Goal: Task Accomplishment & Management: Complete application form

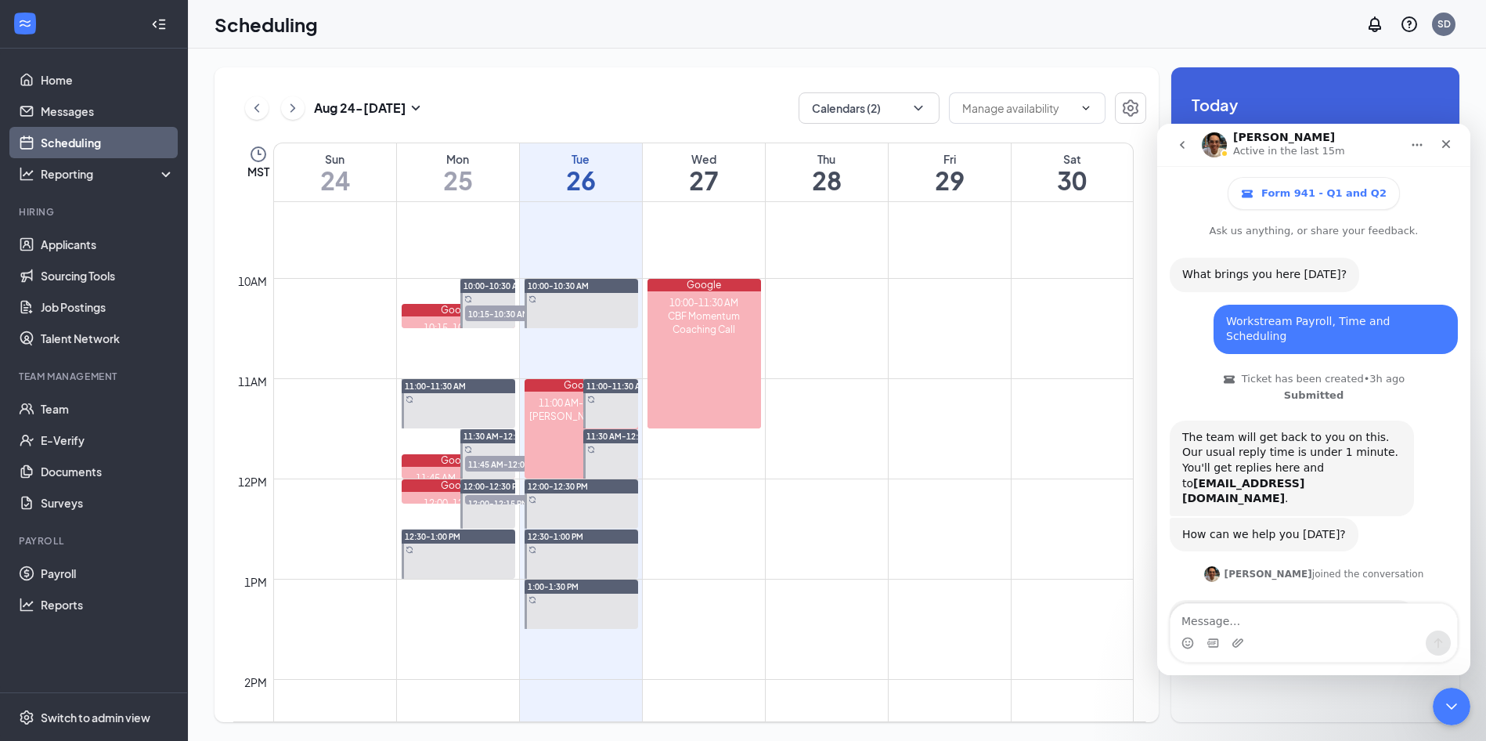
scroll to position [1098, 0]
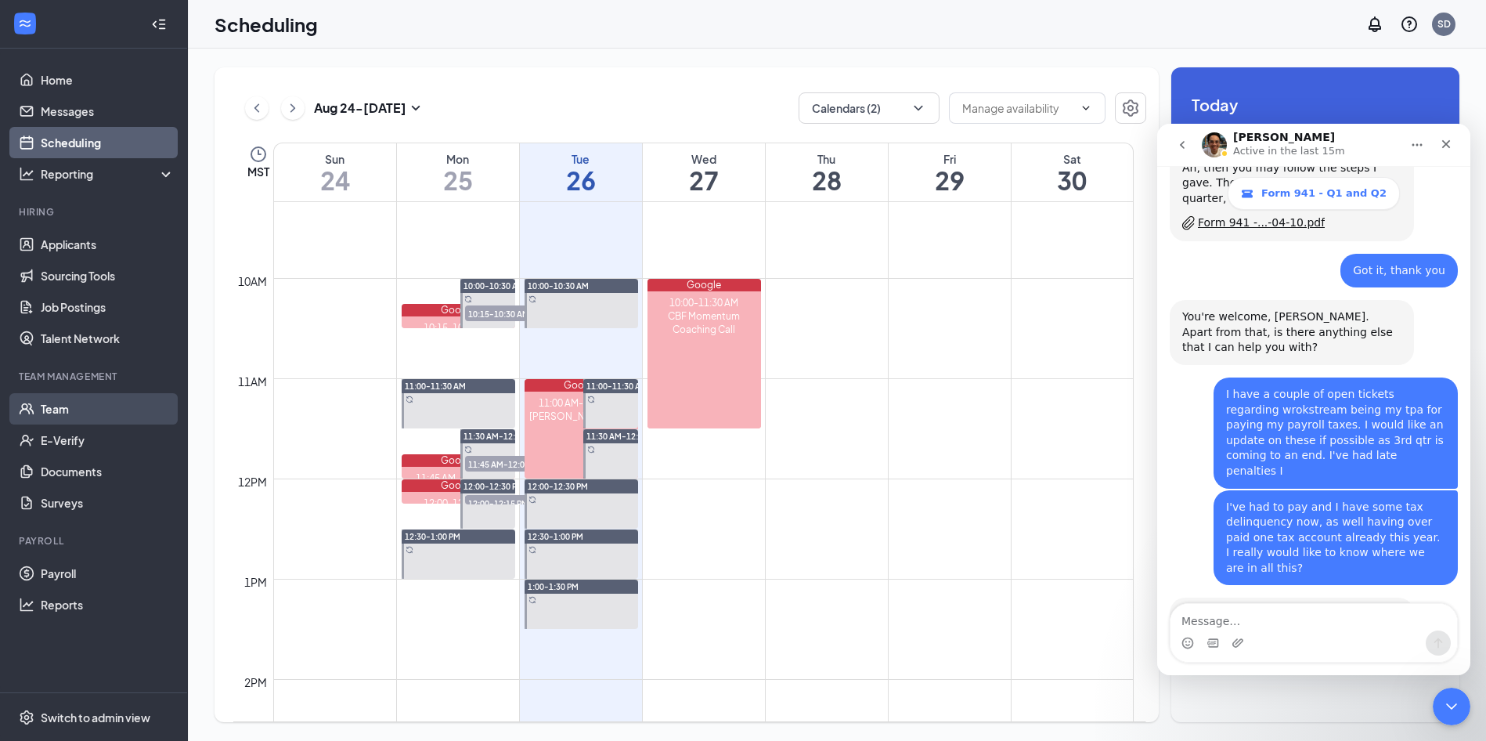
click at [63, 399] on link "Team" at bounding box center [108, 408] width 134 height 31
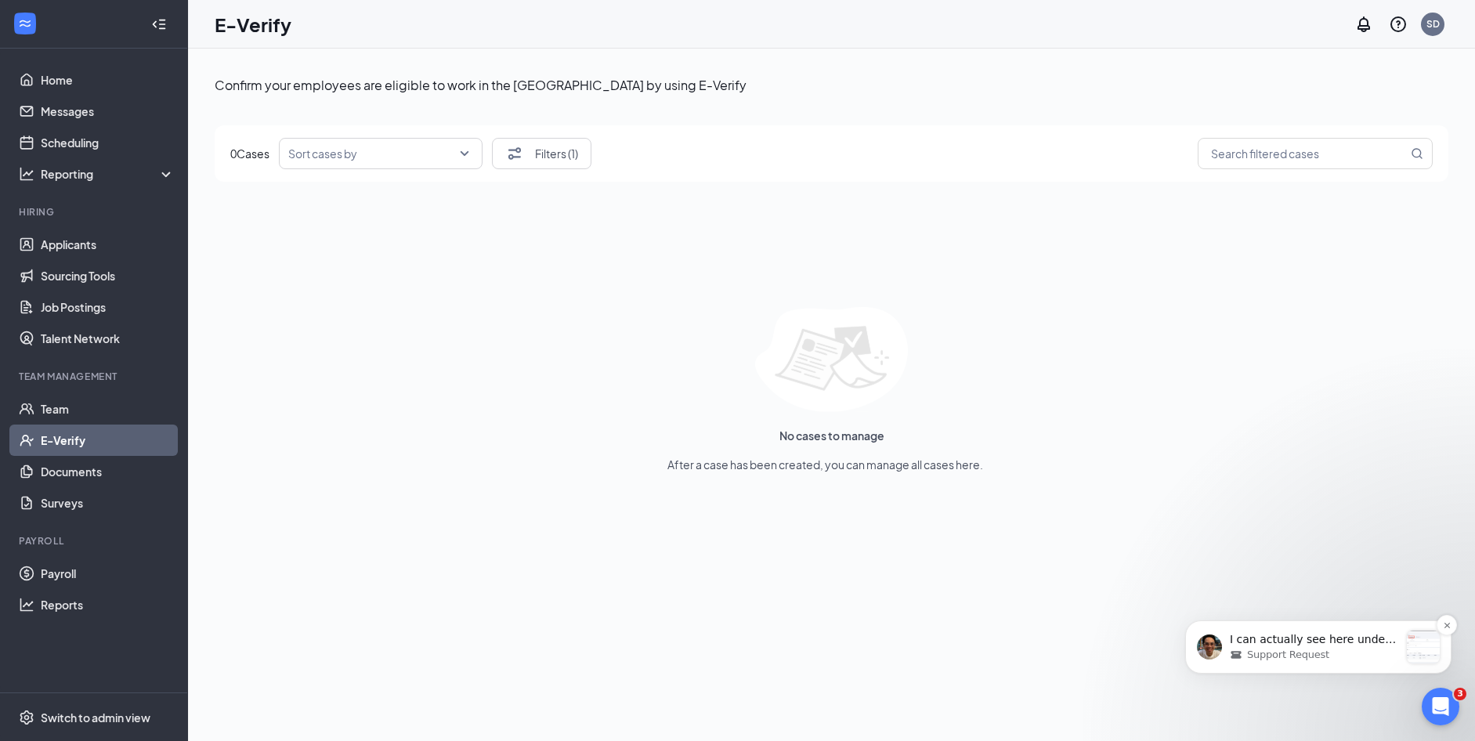
click at [1314, 639] on p "I can actually see here under the Onboarding tab:" at bounding box center [1313, 640] width 169 height 16
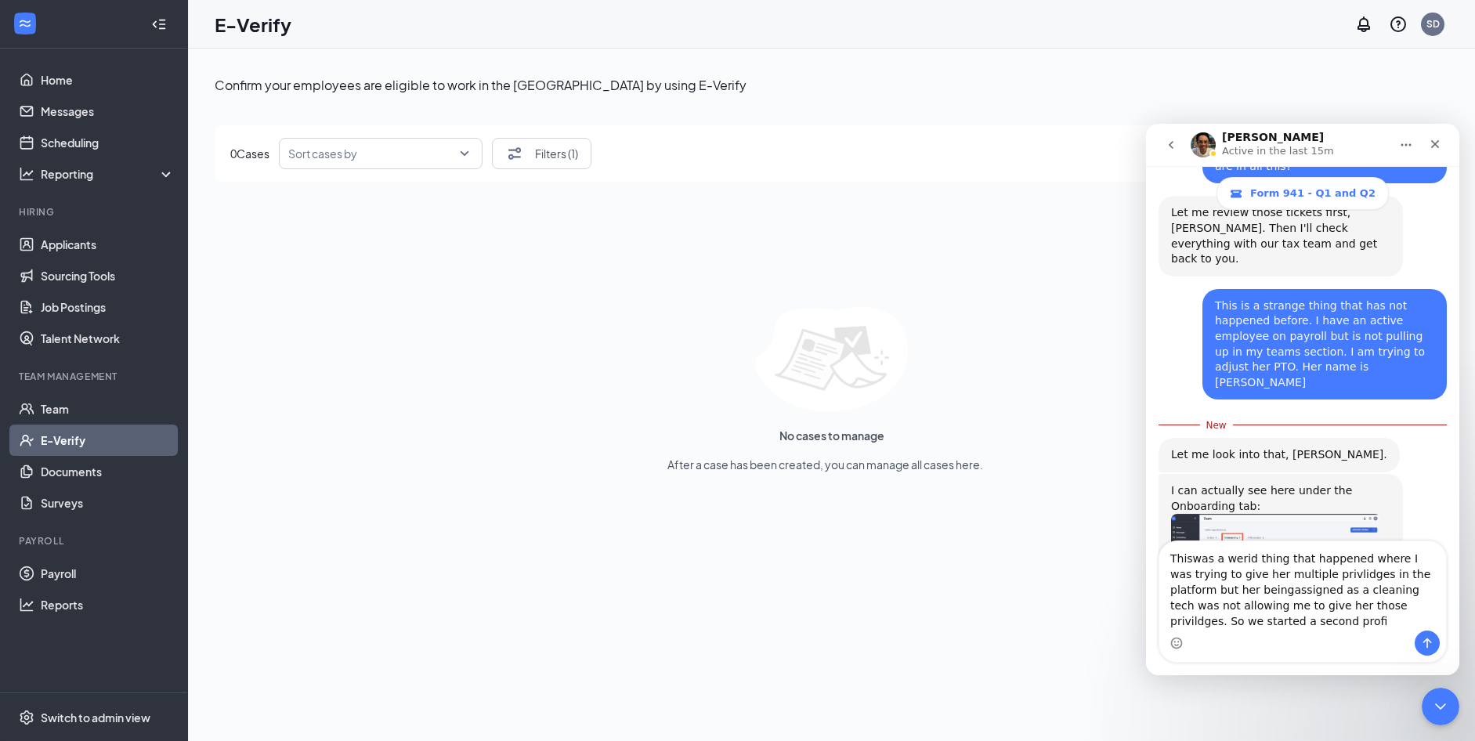
scroll to position [1513, 0]
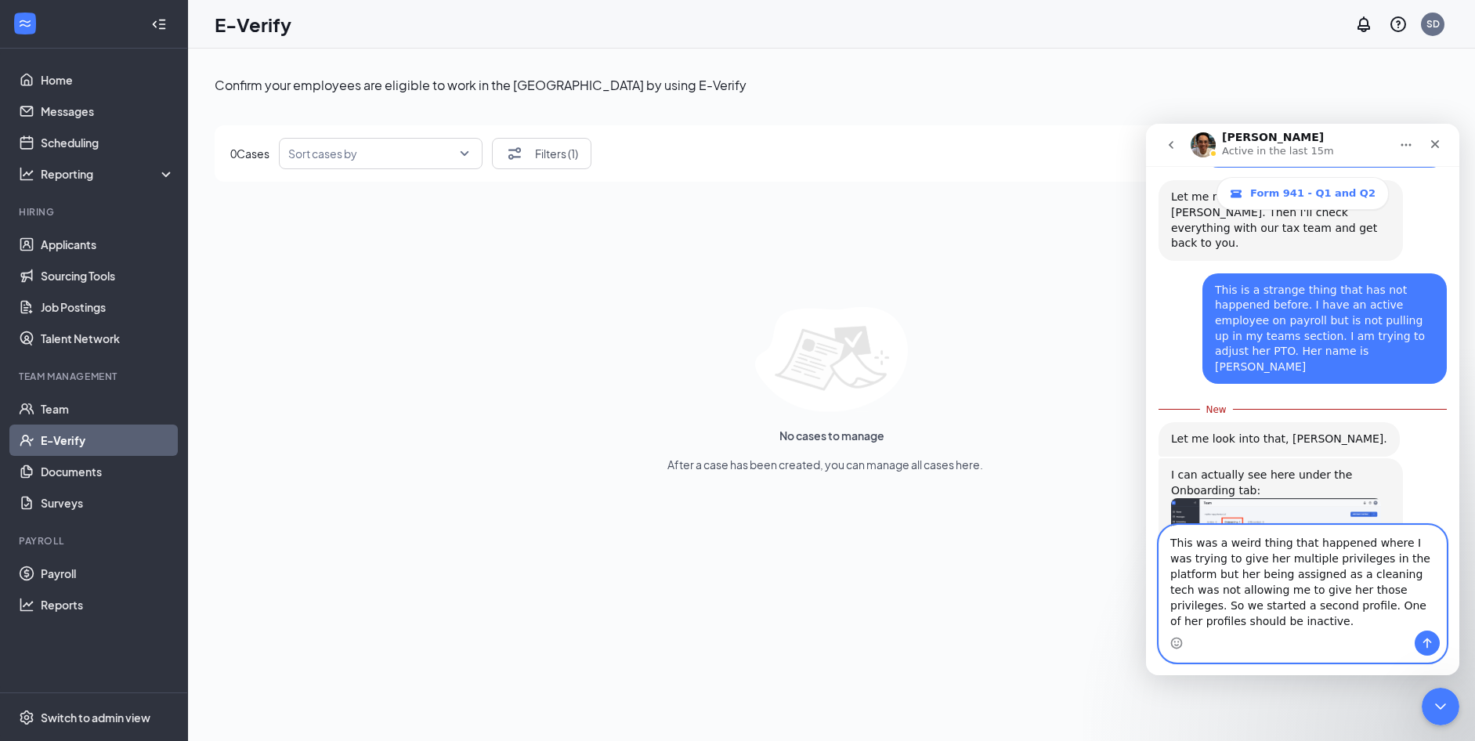
type textarea "This was a weird thing that happened where I was trying to give her multiple pr…"
click at [1423, 641] on icon "Send a message…" at bounding box center [1427, 643] width 13 height 13
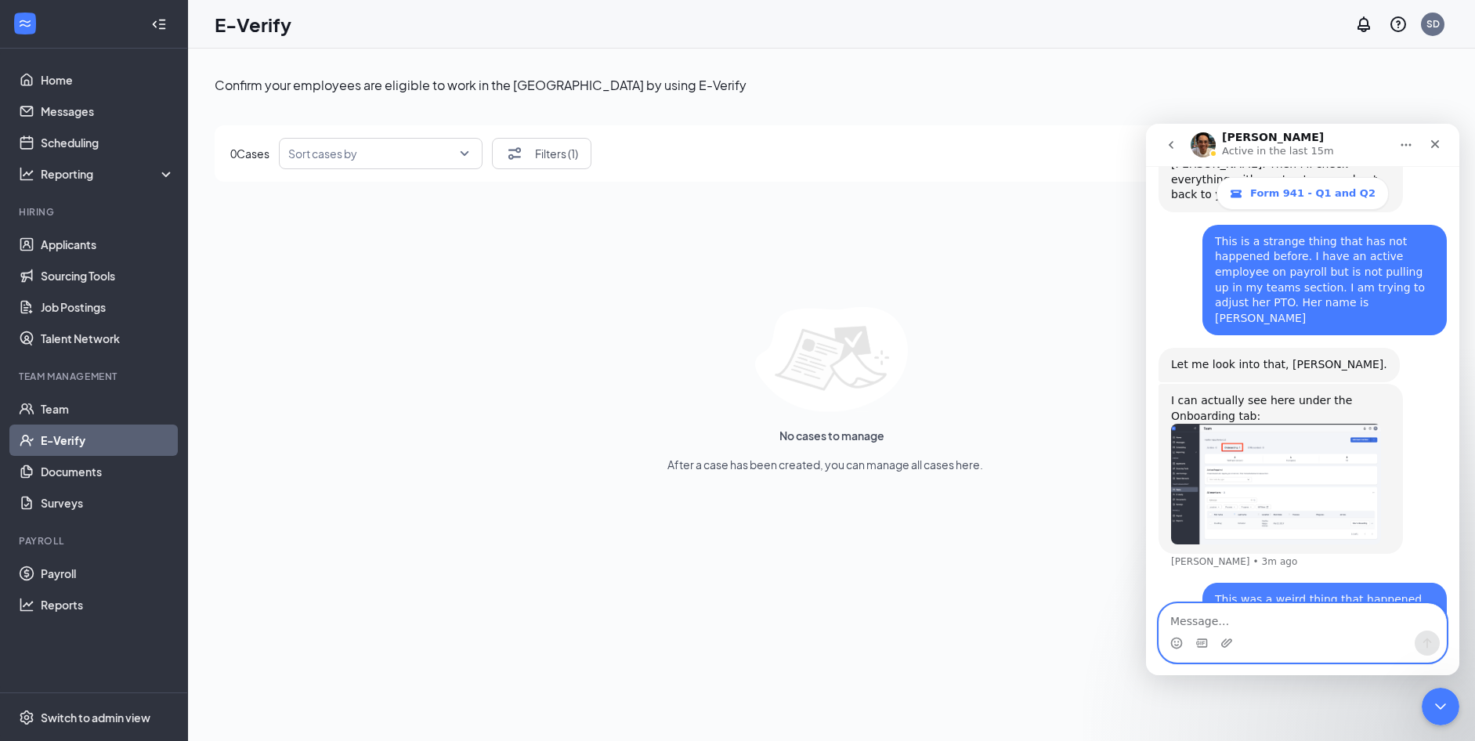
scroll to position [1563, 0]
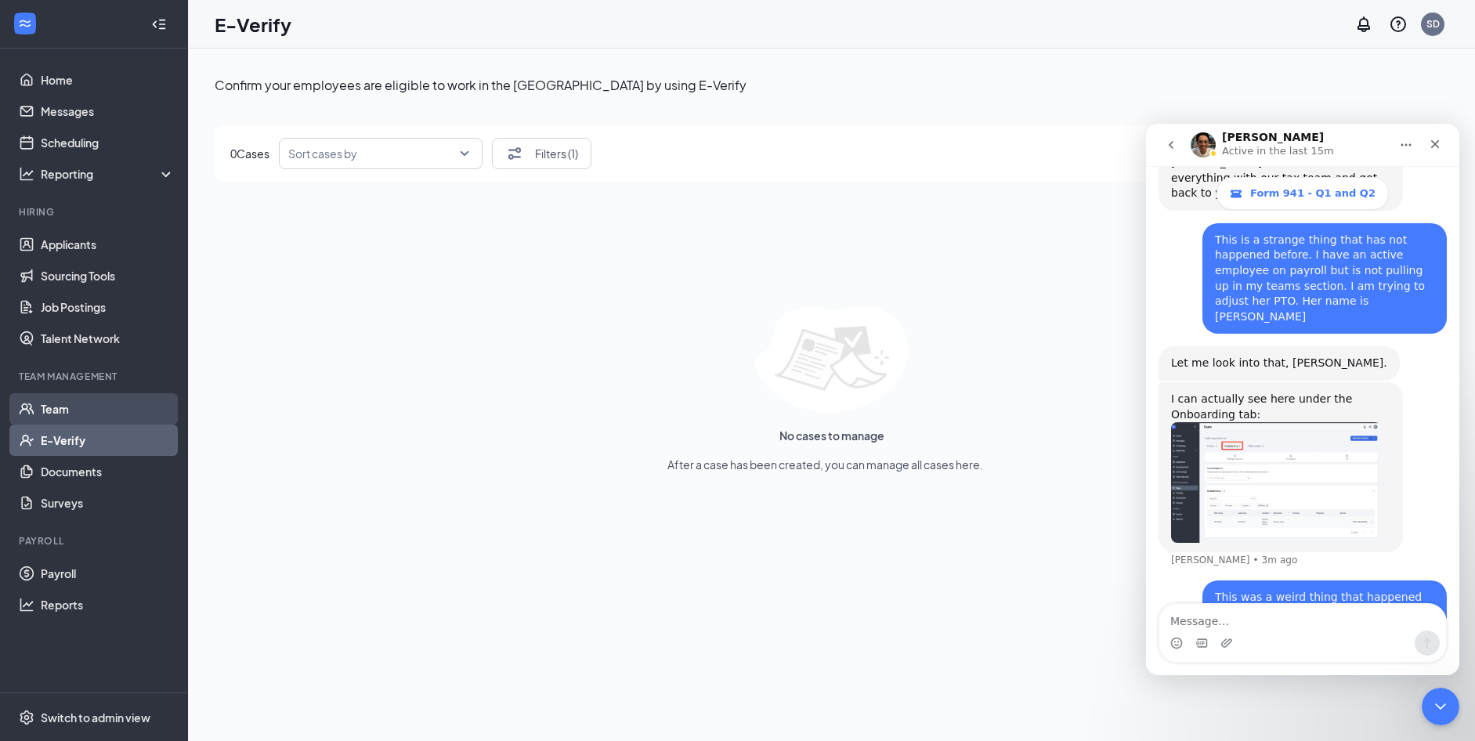
click at [68, 398] on link "Team" at bounding box center [108, 408] width 134 height 31
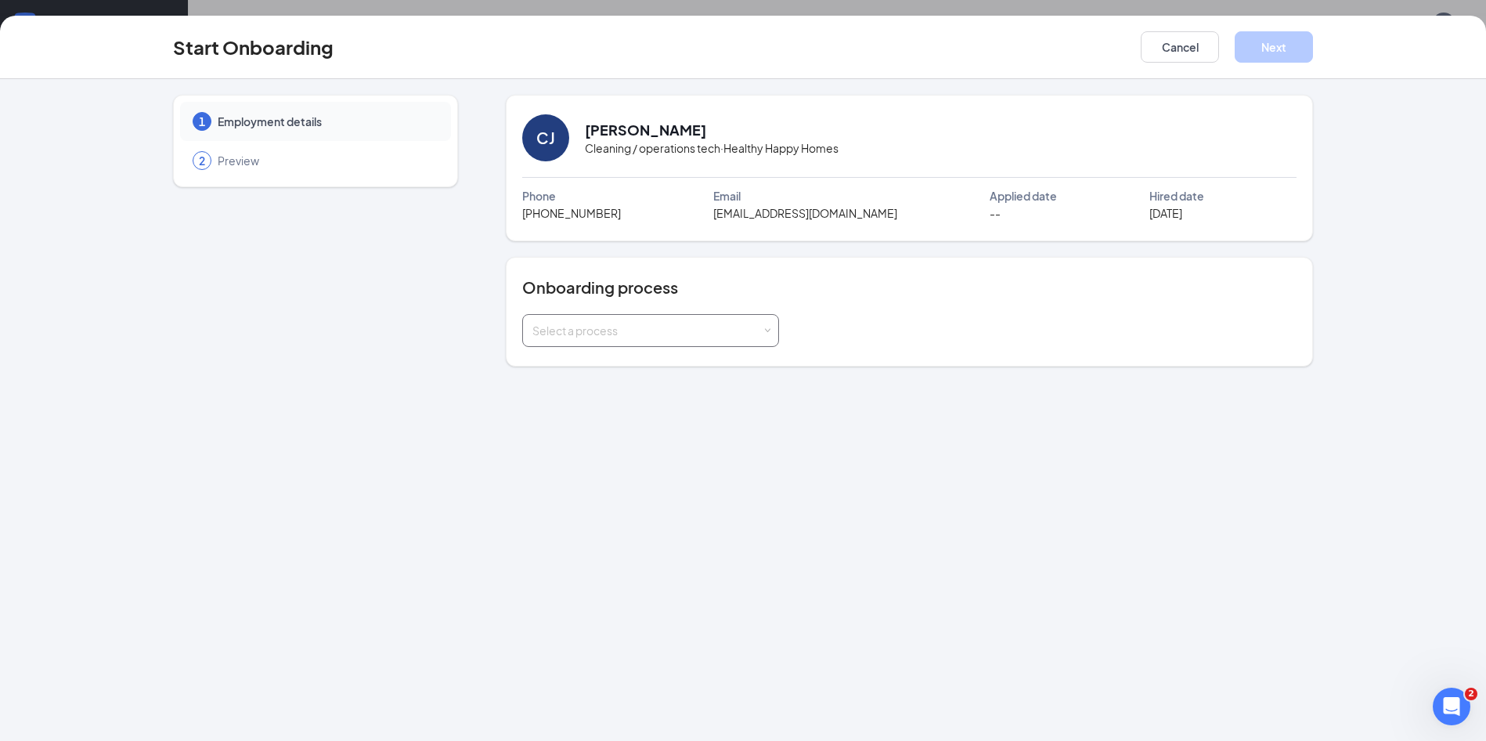
click at [722, 330] on div "Select a process" at bounding box center [646, 331] width 229 height 16
click at [695, 373] on li "Onboarding Process" at bounding box center [650, 364] width 257 height 28
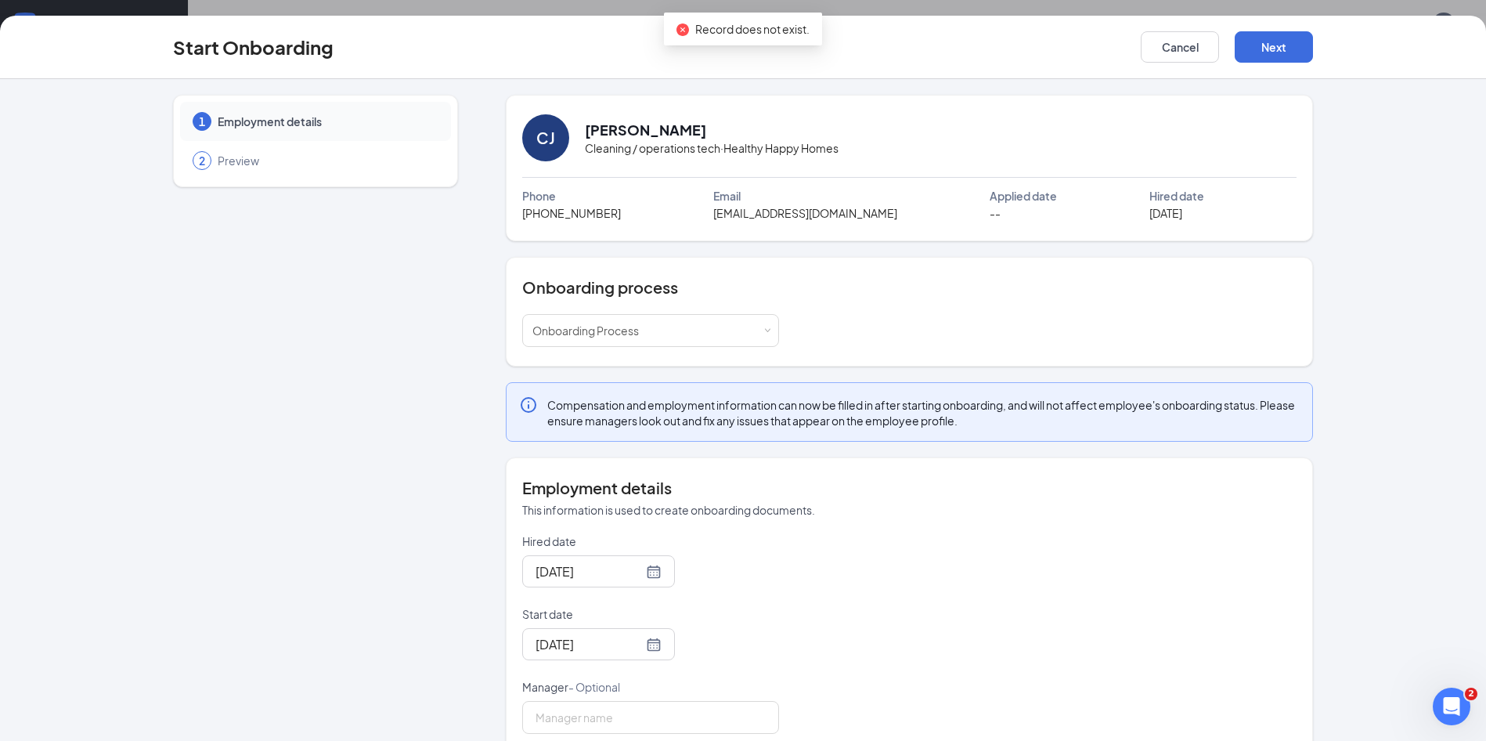
click at [397, 385] on div "1 Employment details 2 Preview" at bounding box center [315, 424] width 285 height 659
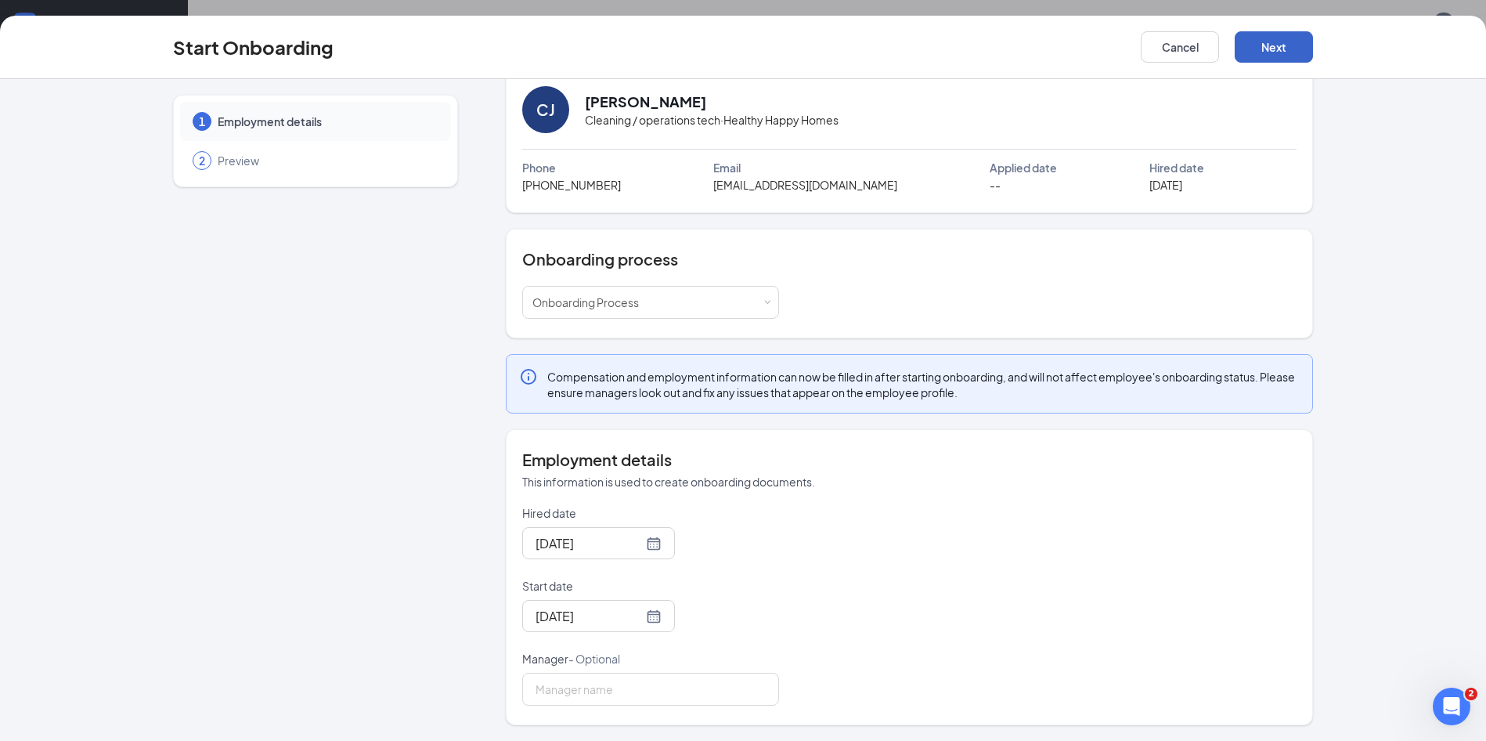
click at [1295, 55] on button "Next" at bounding box center [1274, 46] width 78 height 31
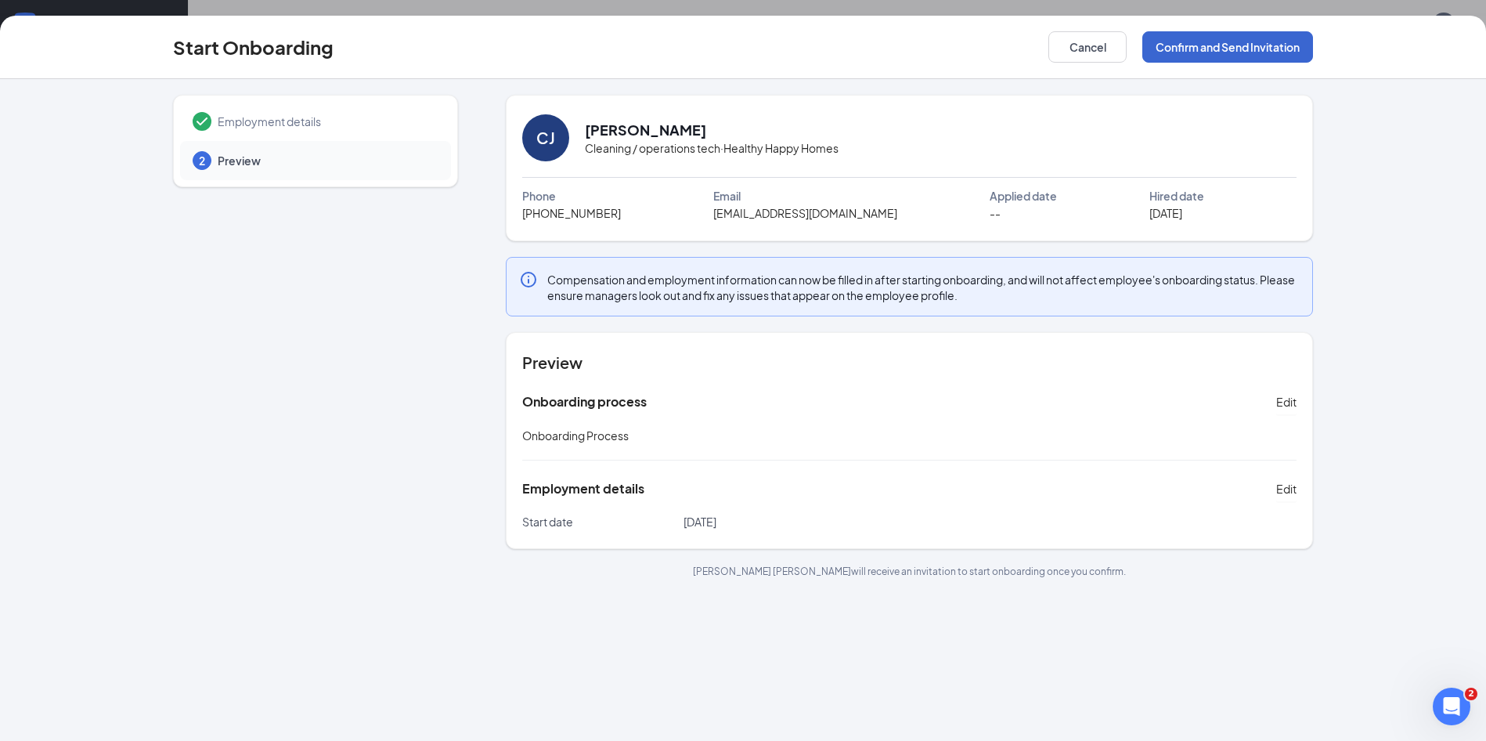
scroll to position [0, 0]
click at [1462, 712] on div "Open Intercom Messenger" at bounding box center [1450, 704] width 52 height 52
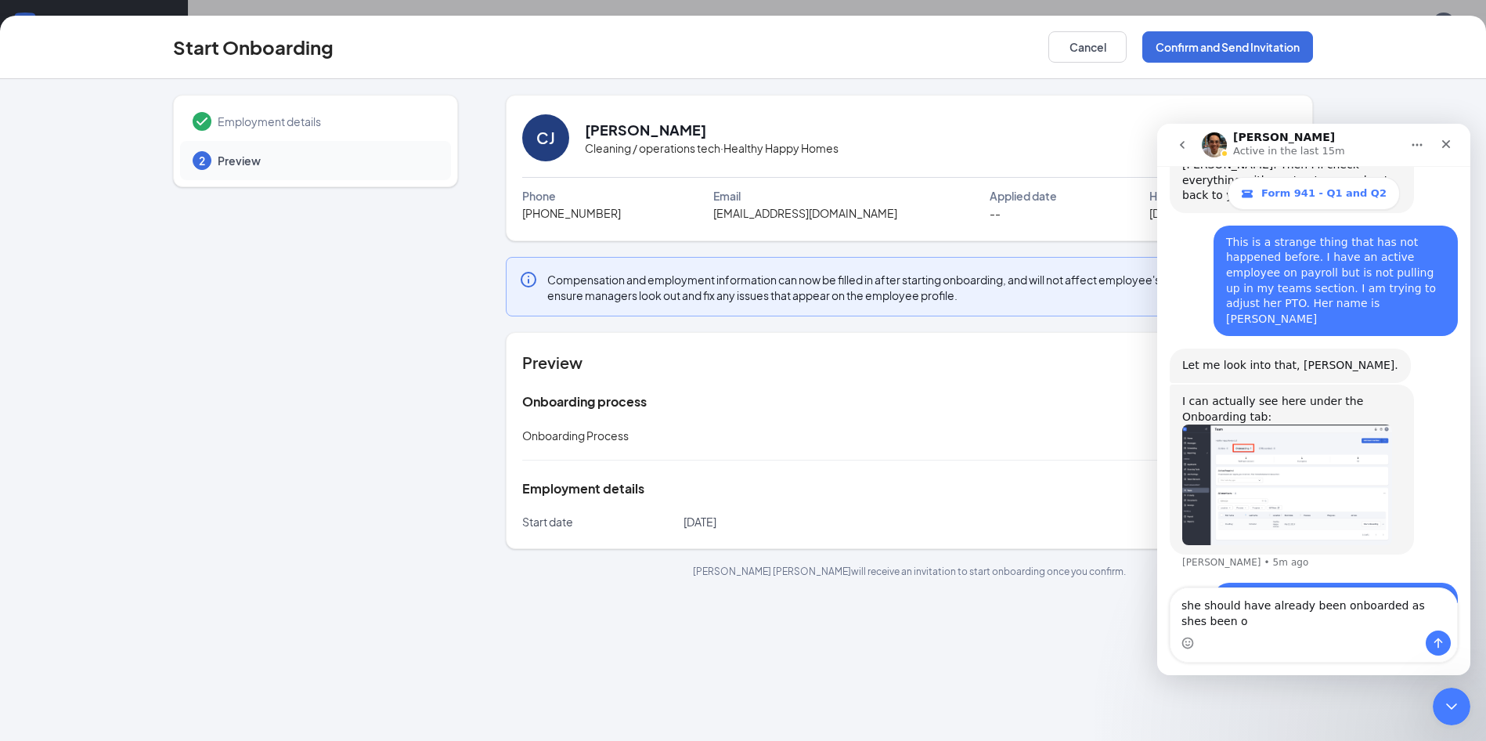
scroll to position [1579, 0]
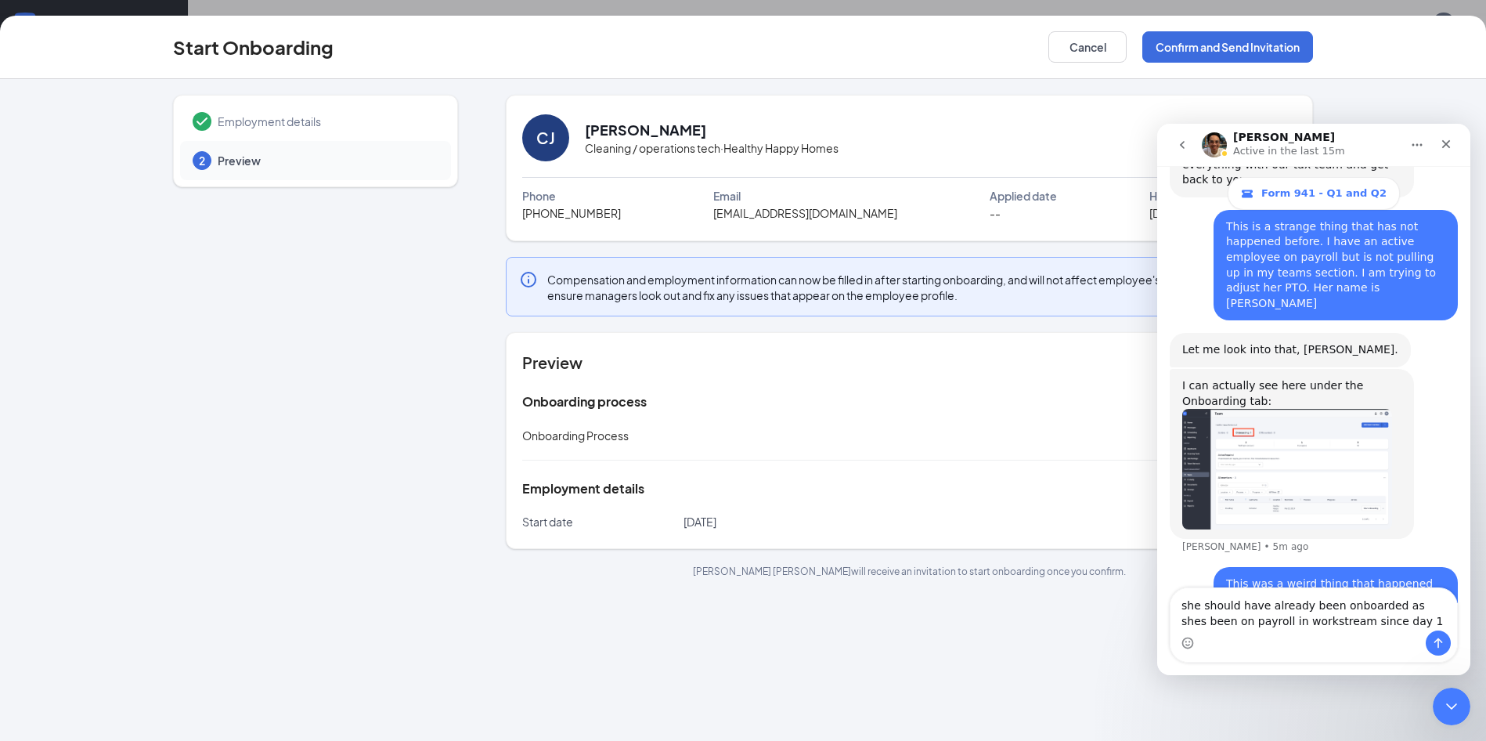
click at [1435, 630] on textarea "she should have already been onboarded as shes been on payroll in workstream si…" at bounding box center [1314, 609] width 287 height 42
type textarea "she should have already been onboarded as shes been on payroll in workstream si…"
click at [1435, 639] on icon "Send a message…" at bounding box center [1438, 643] width 13 height 13
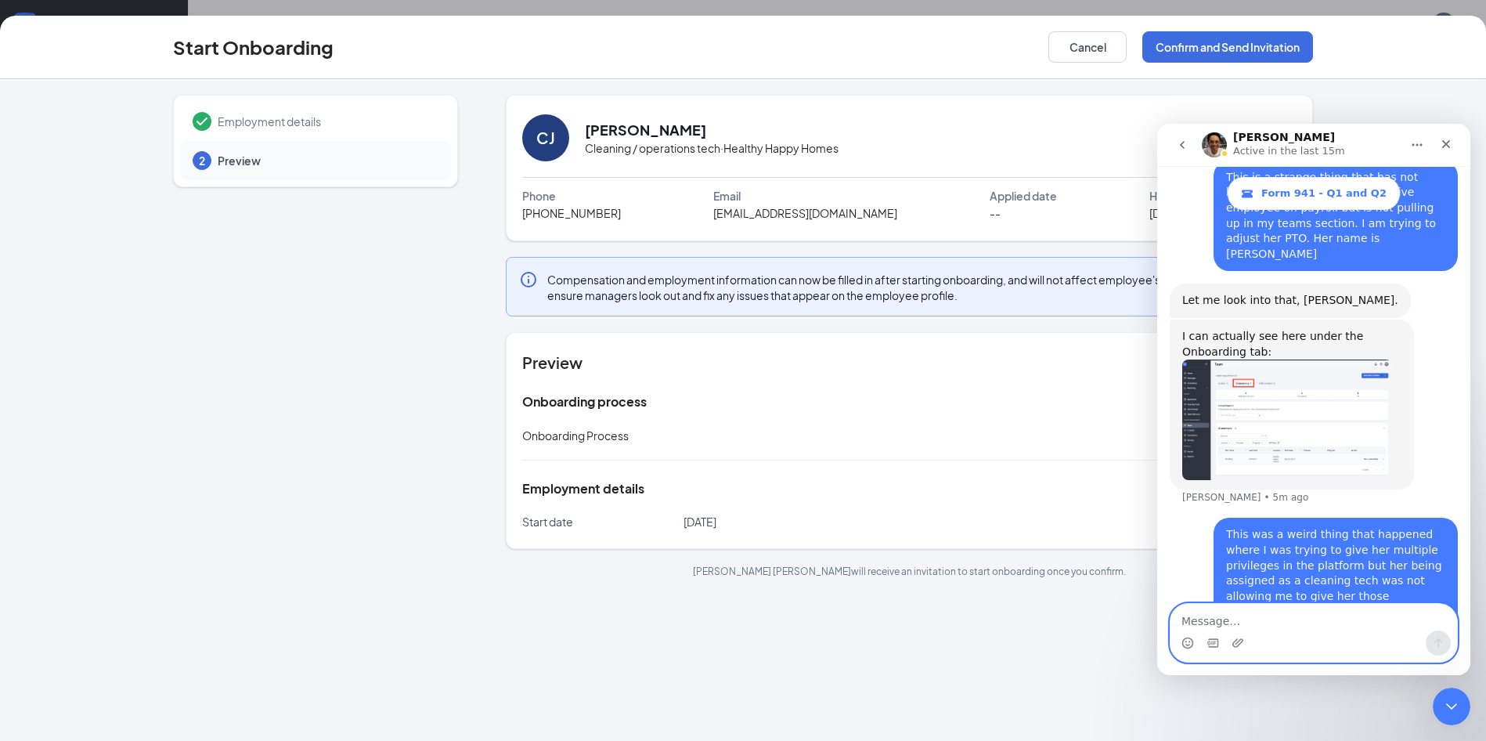
scroll to position [1630, 0]
click at [306, 382] on div "Employment details 2 Preview" at bounding box center [315, 336] width 285 height 483
click at [1103, 56] on button "Cancel" at bounding box center [1088, 46] width 78 height 31
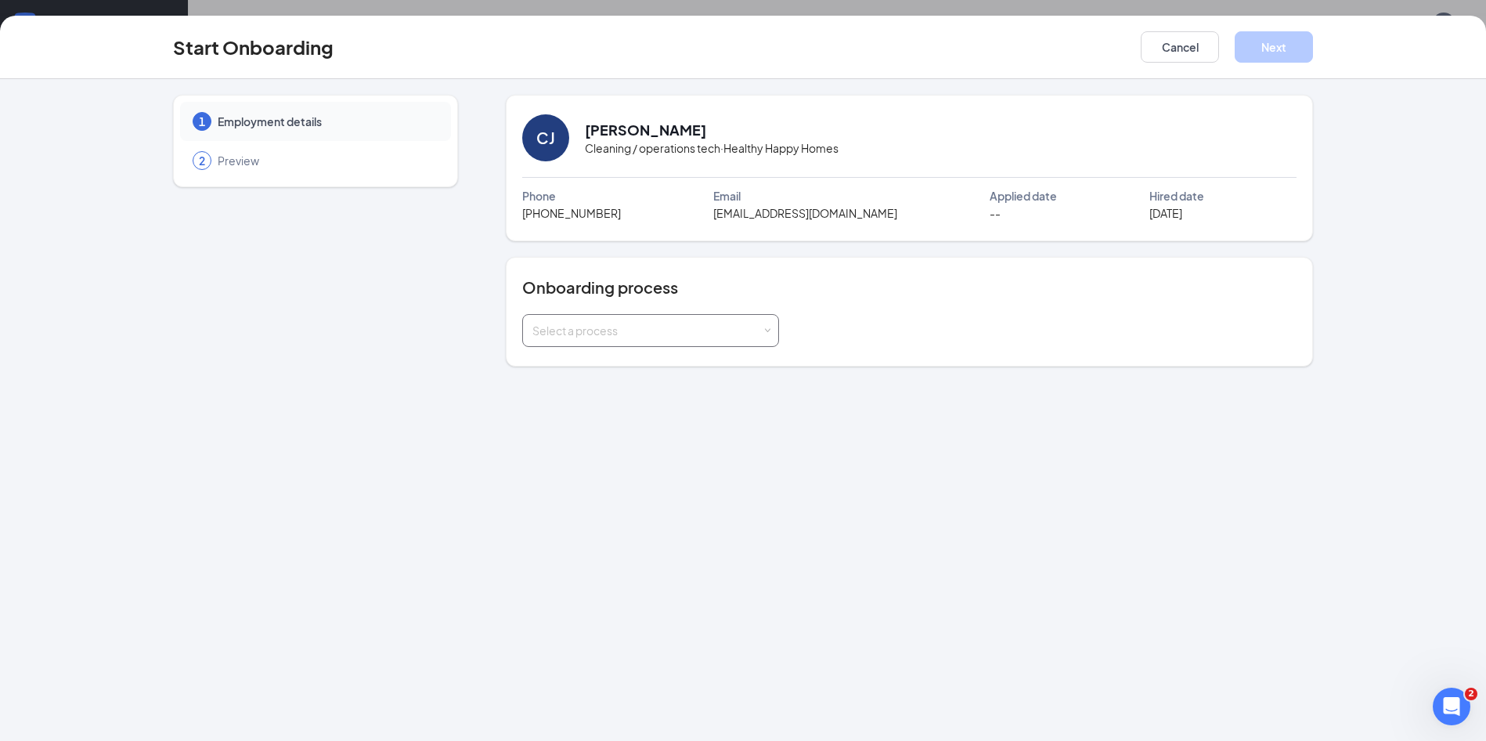
click at [724, 328] on div "Select a process" at bounding box center [646, 331] width 229 height 16
click at [668, 363] on li "Onboarding Process" at bounding box center [650, 364] width 257 height 28
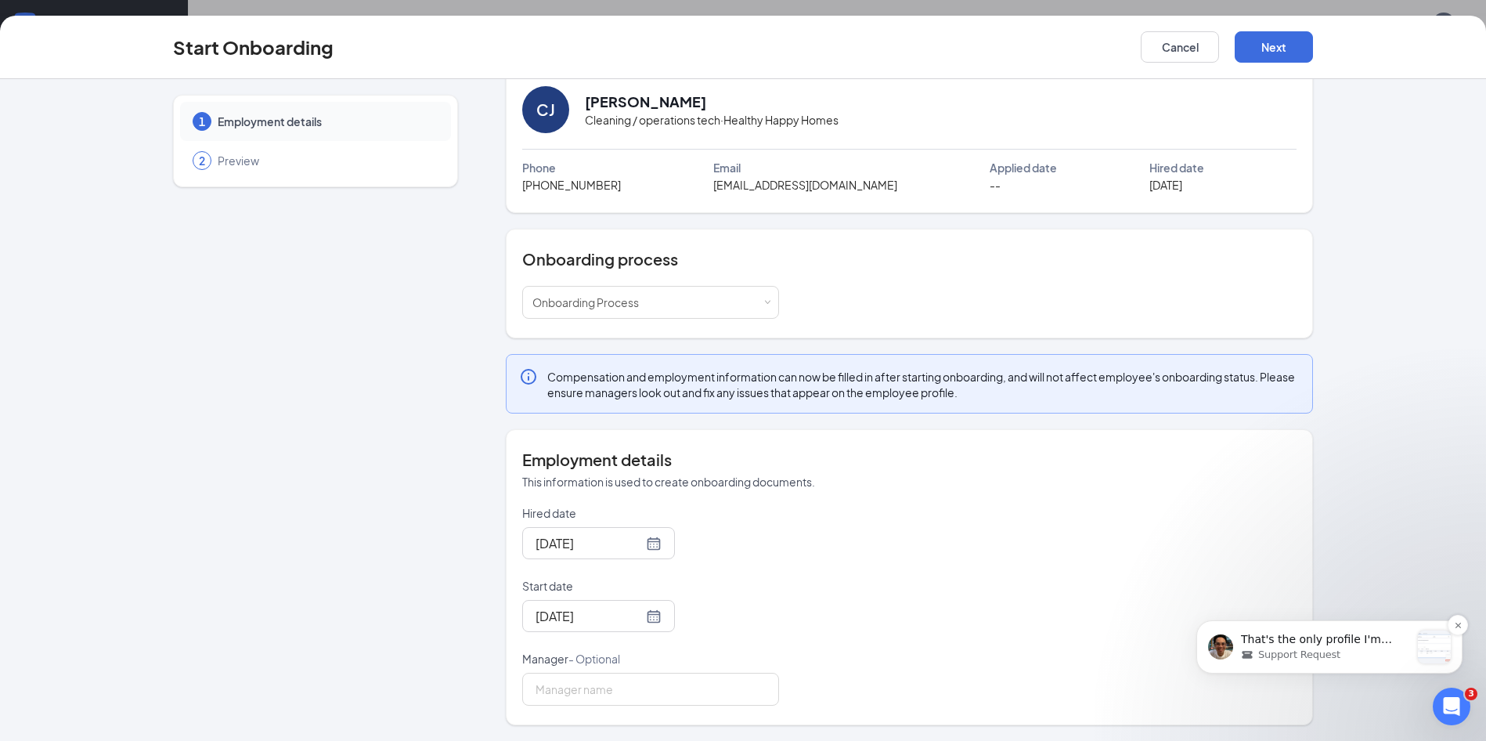
click at [1365, 644] on p "That's the only profile I'm seeing with her name, Stephan. You may mark her bac…" at bounding box center [1325, 640] width 169 height 16
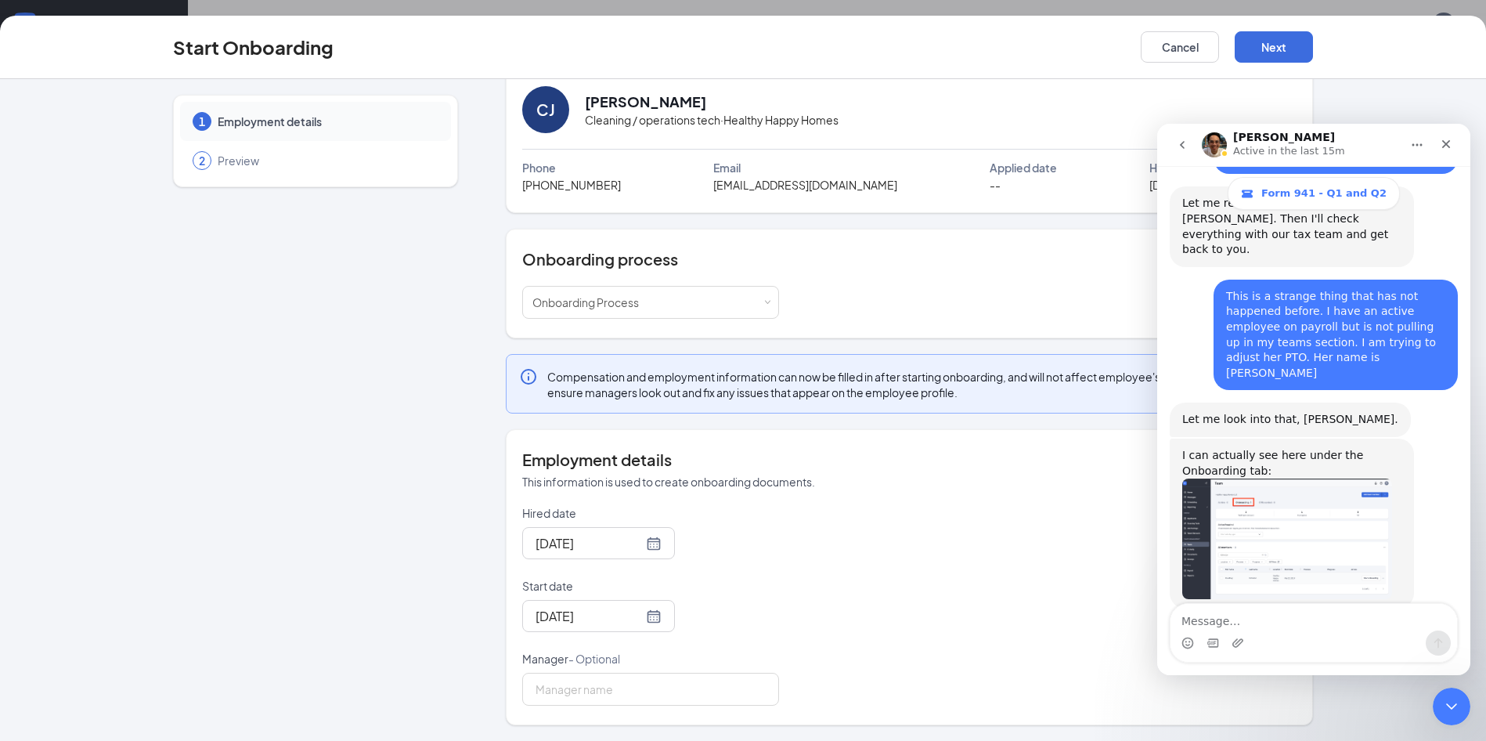
scroll to position [1933, 0]
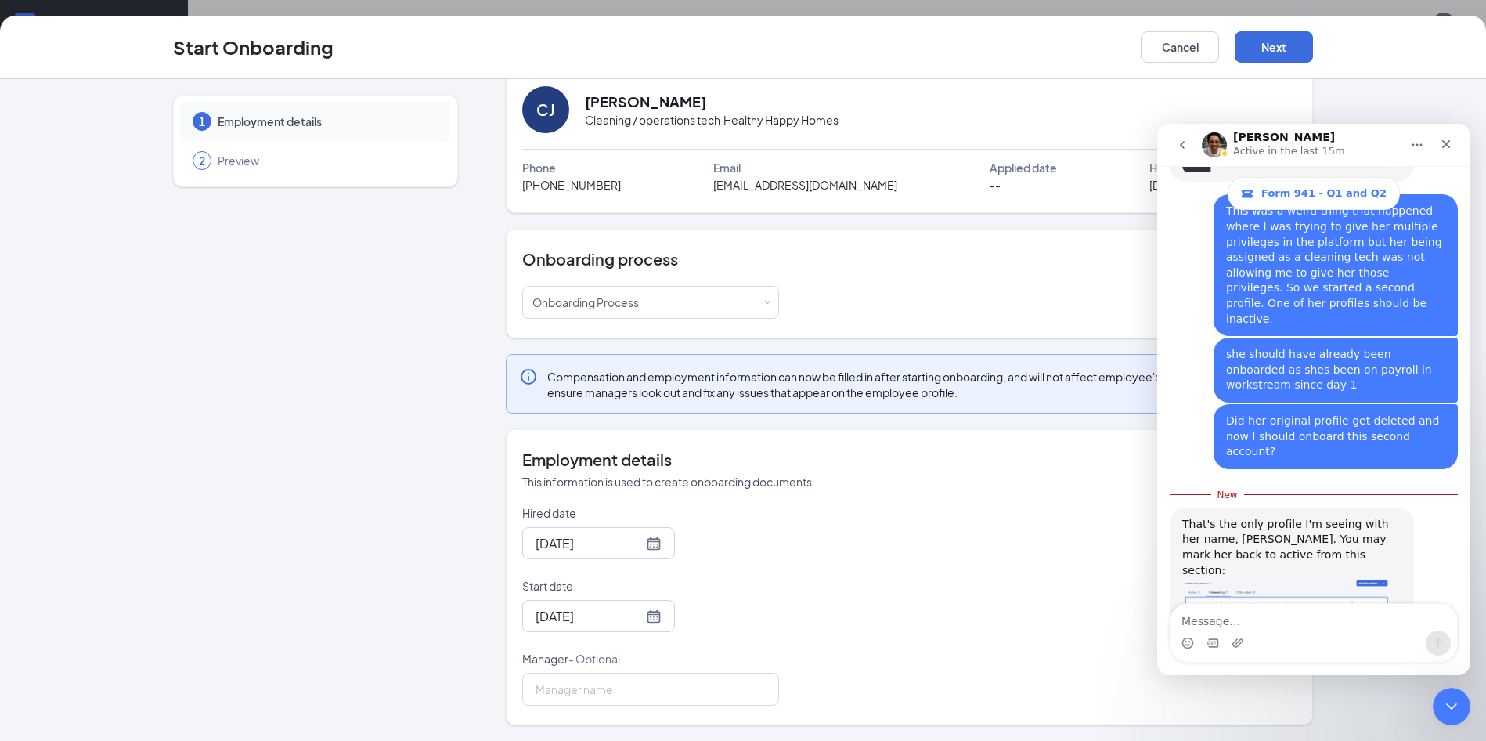
click at [1302, 626] on textarea "Message…" at bounding box center [1314, 617] width 287 height 27
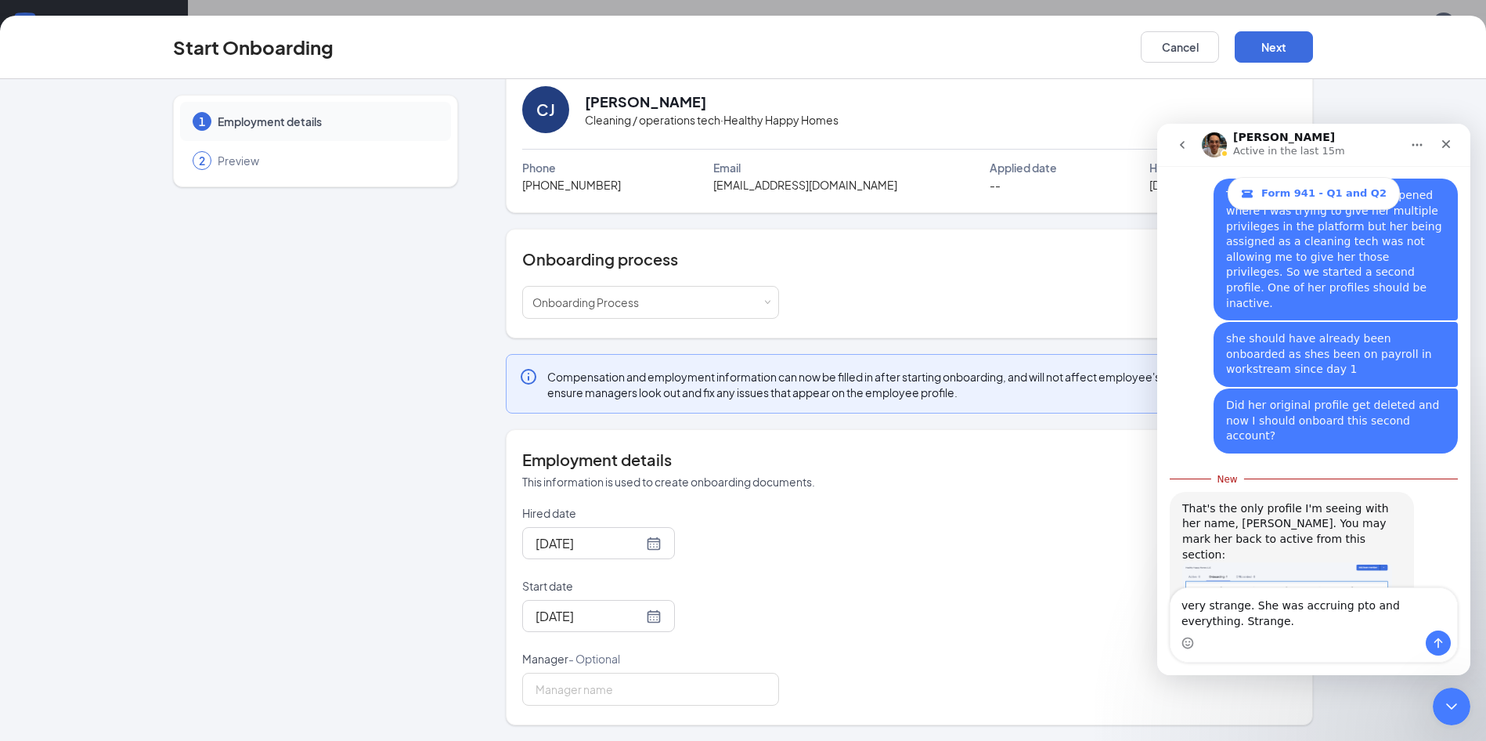
type textarea "very strange. She was accruing pto and everything. Strange."
click at [1438, 648] on icon "Send a message…" at bounding box center [1438, 643] width 13 height 13
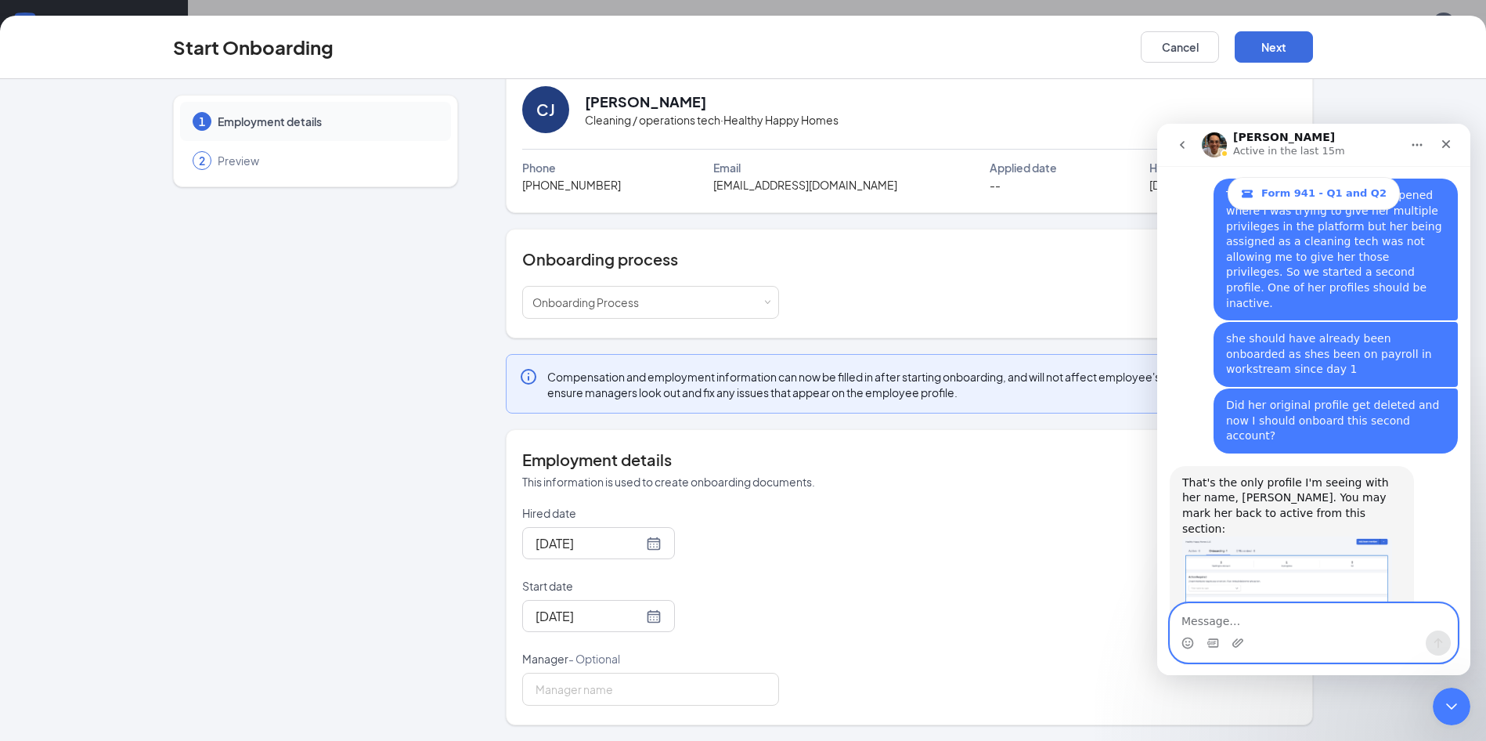
scroll to position [1969, 0]
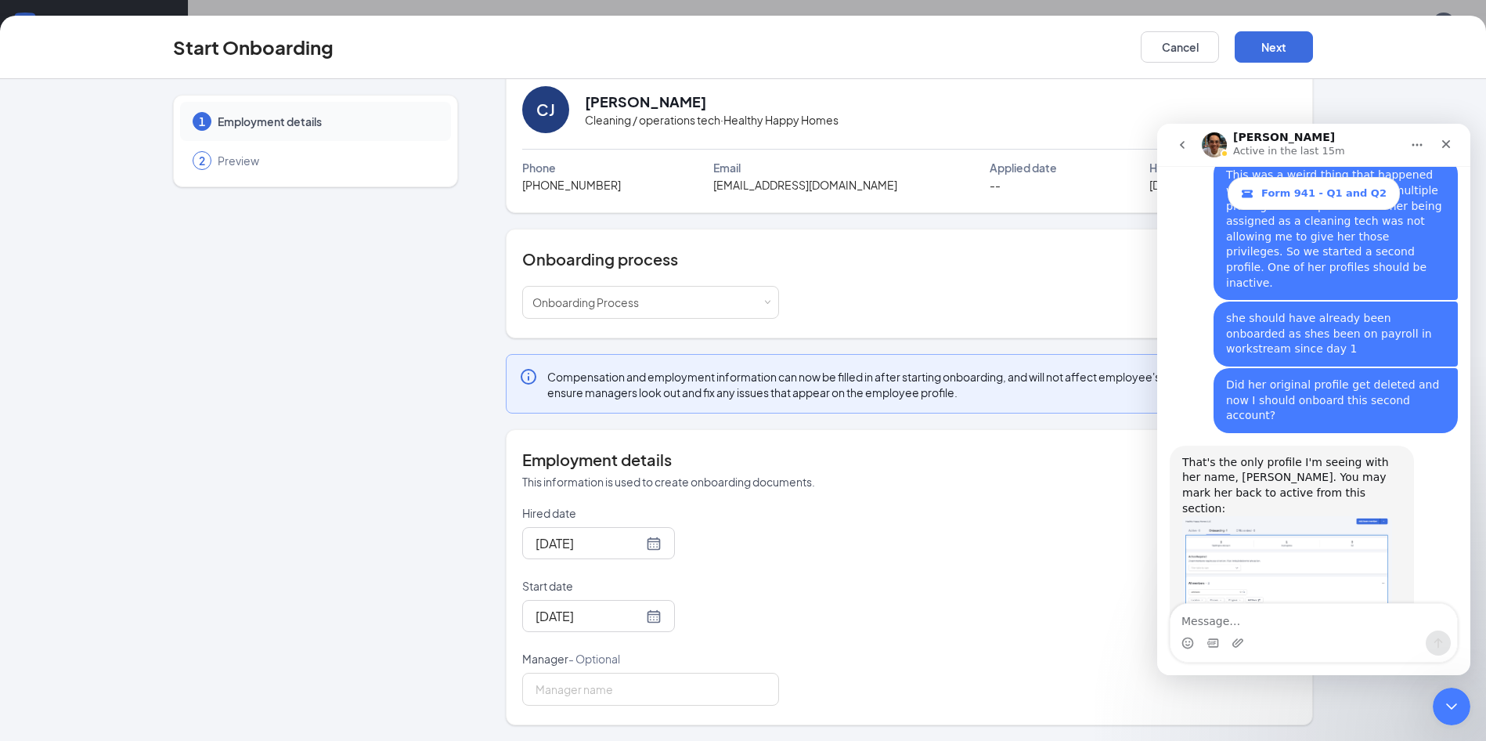
click at [455, 459] on div "1 Employment details 2 Preview CJ Courtney Johnston Cleaning / operations tech …" at bounding box center [743, 396] width 1140 height 659
click at [1450, 136] on div "Close" at bounding box center [1446, 144] width 28 height 28
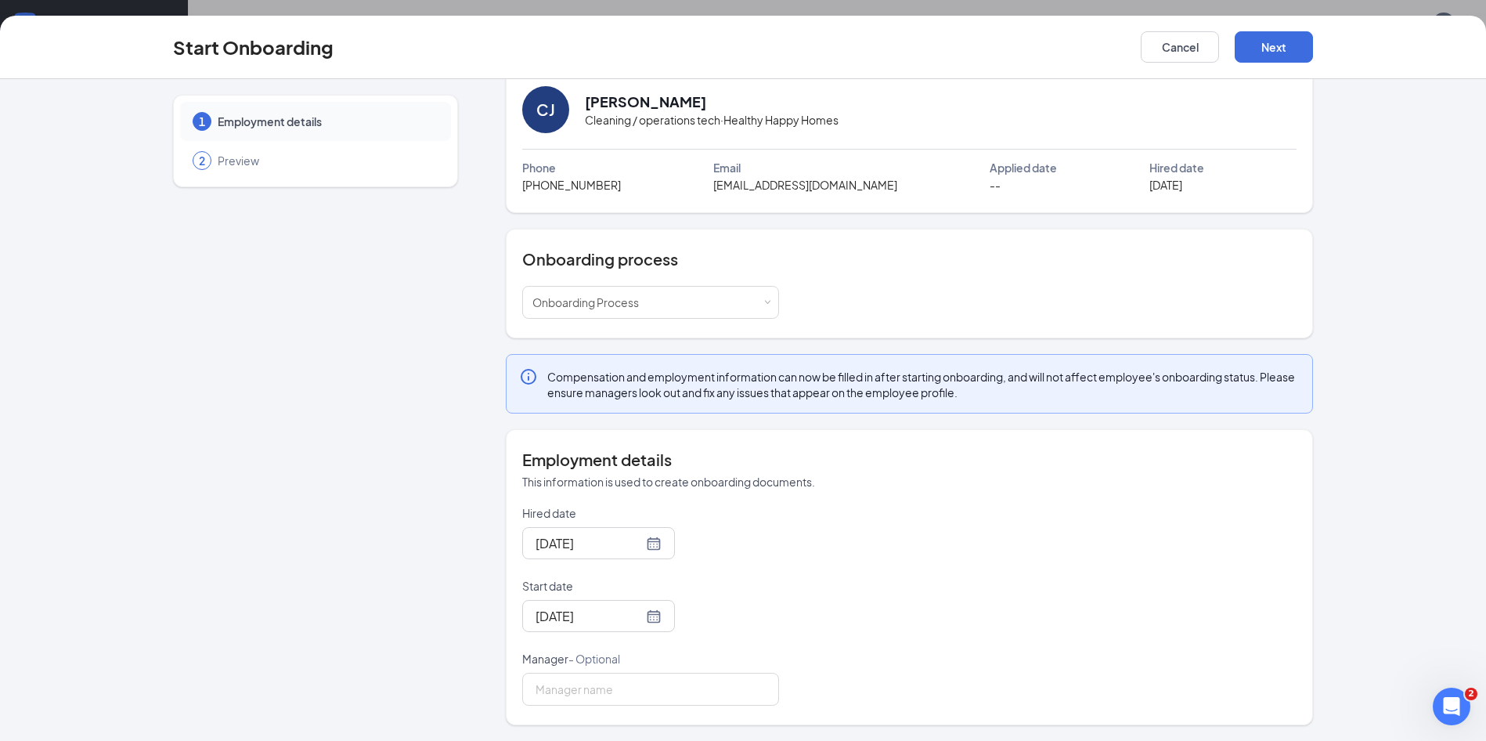
click at [816, 594] on div "Hired date Mar 1, 2019 Start date Mar 22, 2019 Manager - Optional" at bounding box center [909, 605] width 774 height 200
click at [1291, 37] on button "Next" at bounding box center [1274, 46] width 78 height 31
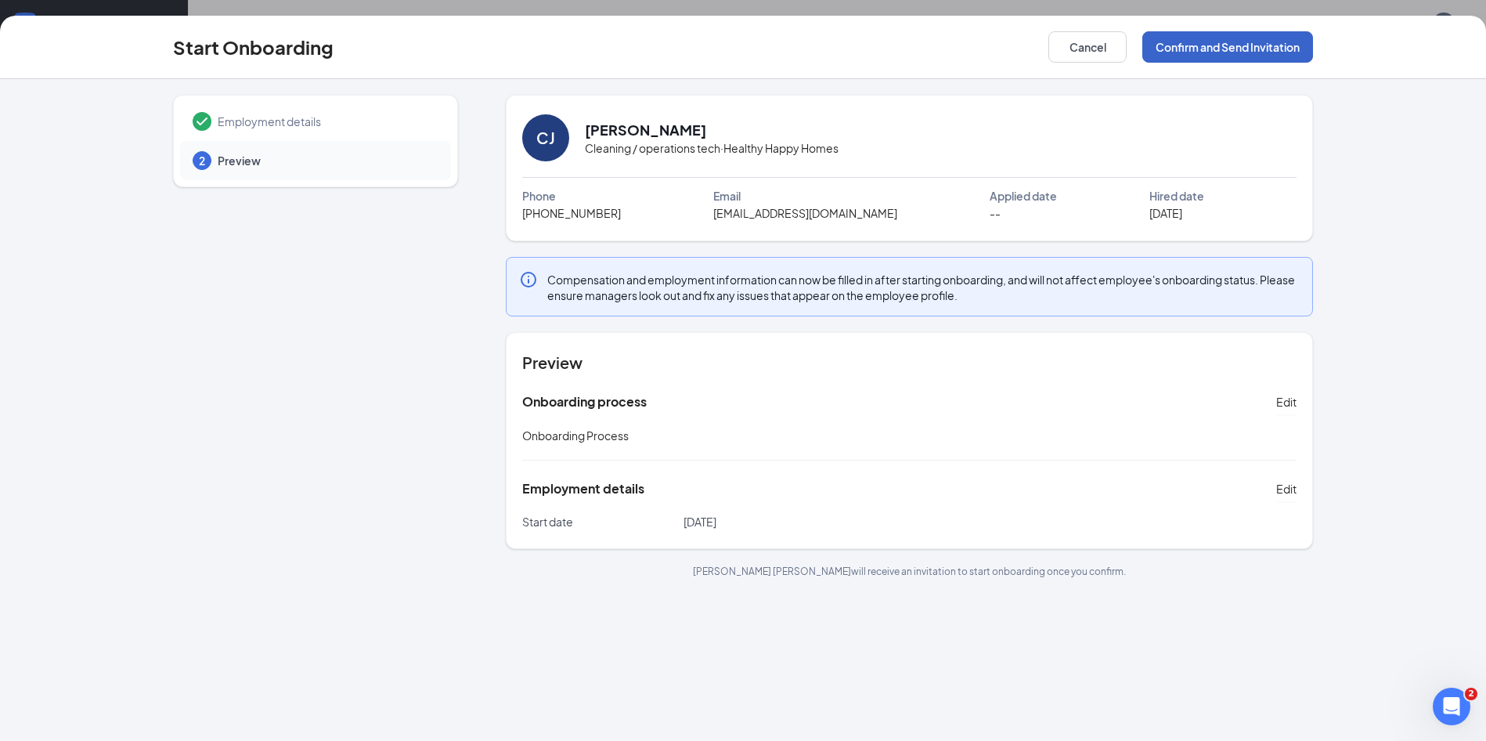
click at [1291, 37] on button "Confirm and Send Invitation" at bounding box center [1228, 46] width 171 height 31
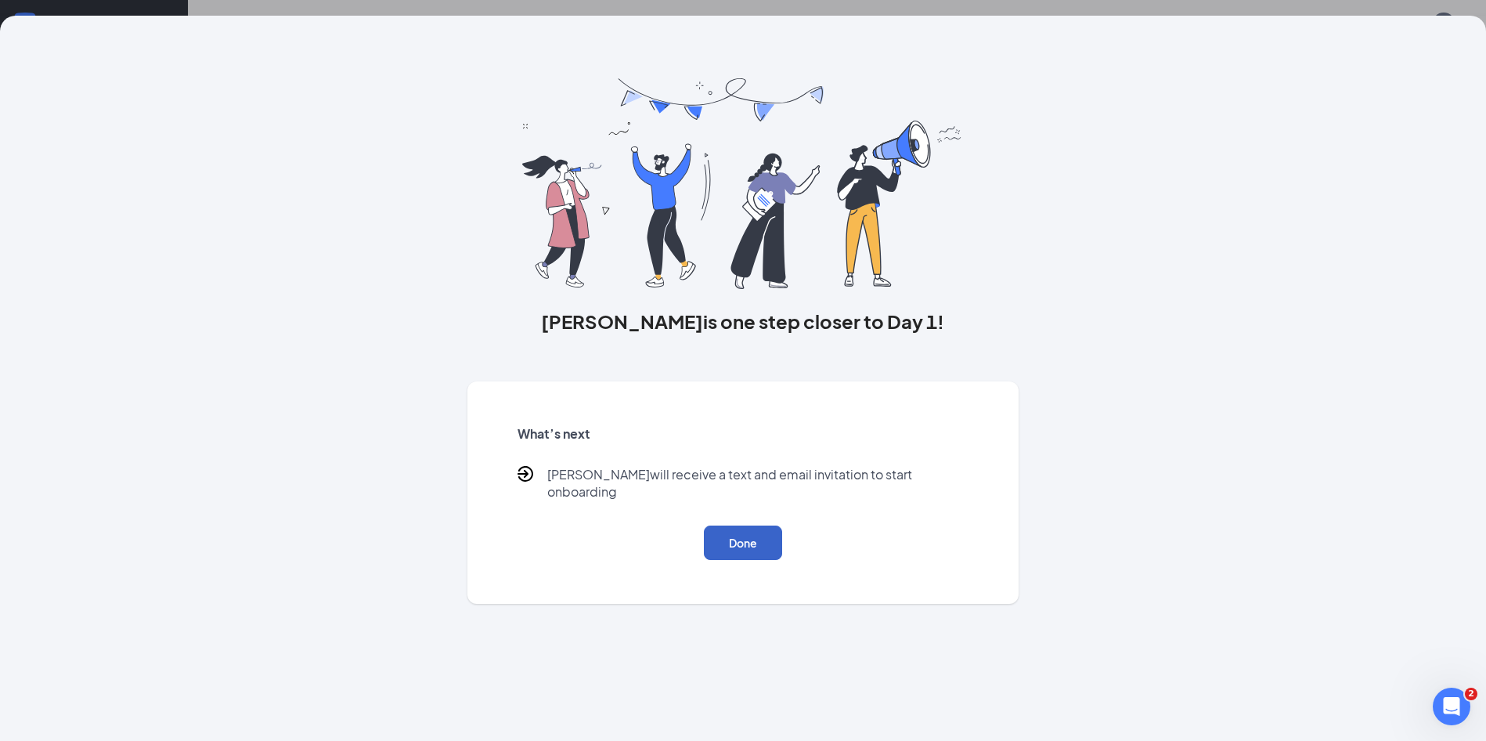
click at [735, 525] on button "Done" at bounding box center [743, 542] width 78 height 34
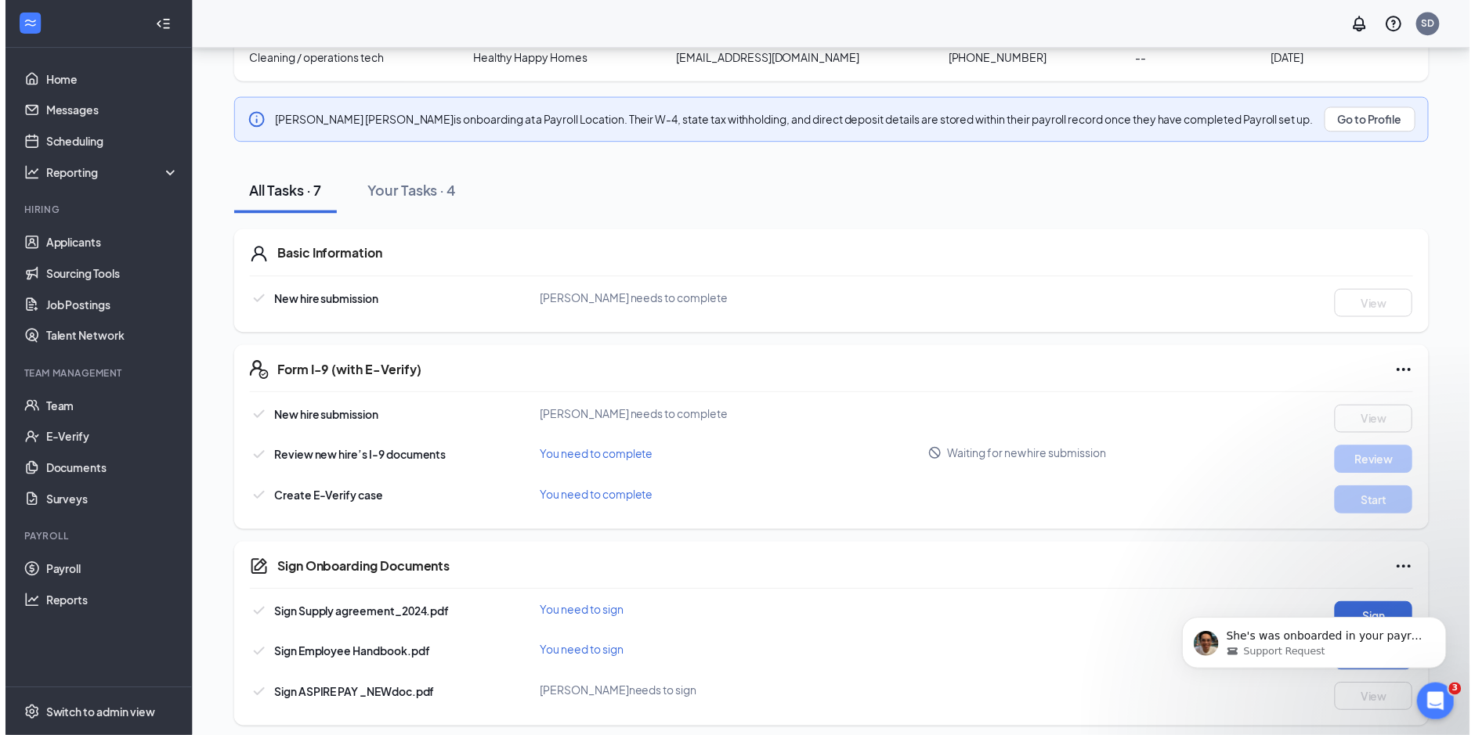
scroll to position [166, 0]
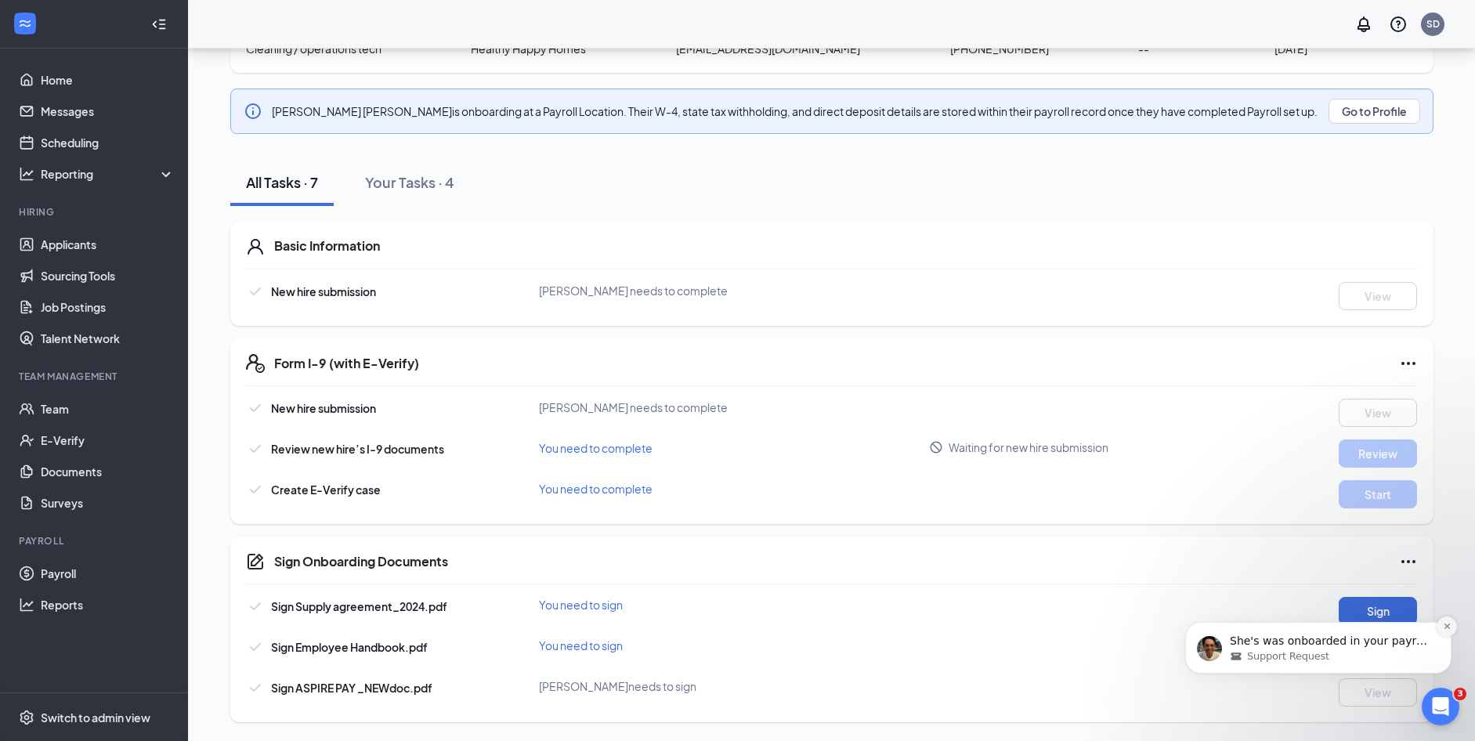
click at [1447, 627] on icon "Dismiss notification" at bounding box center [1445, 625] width 5 height 5
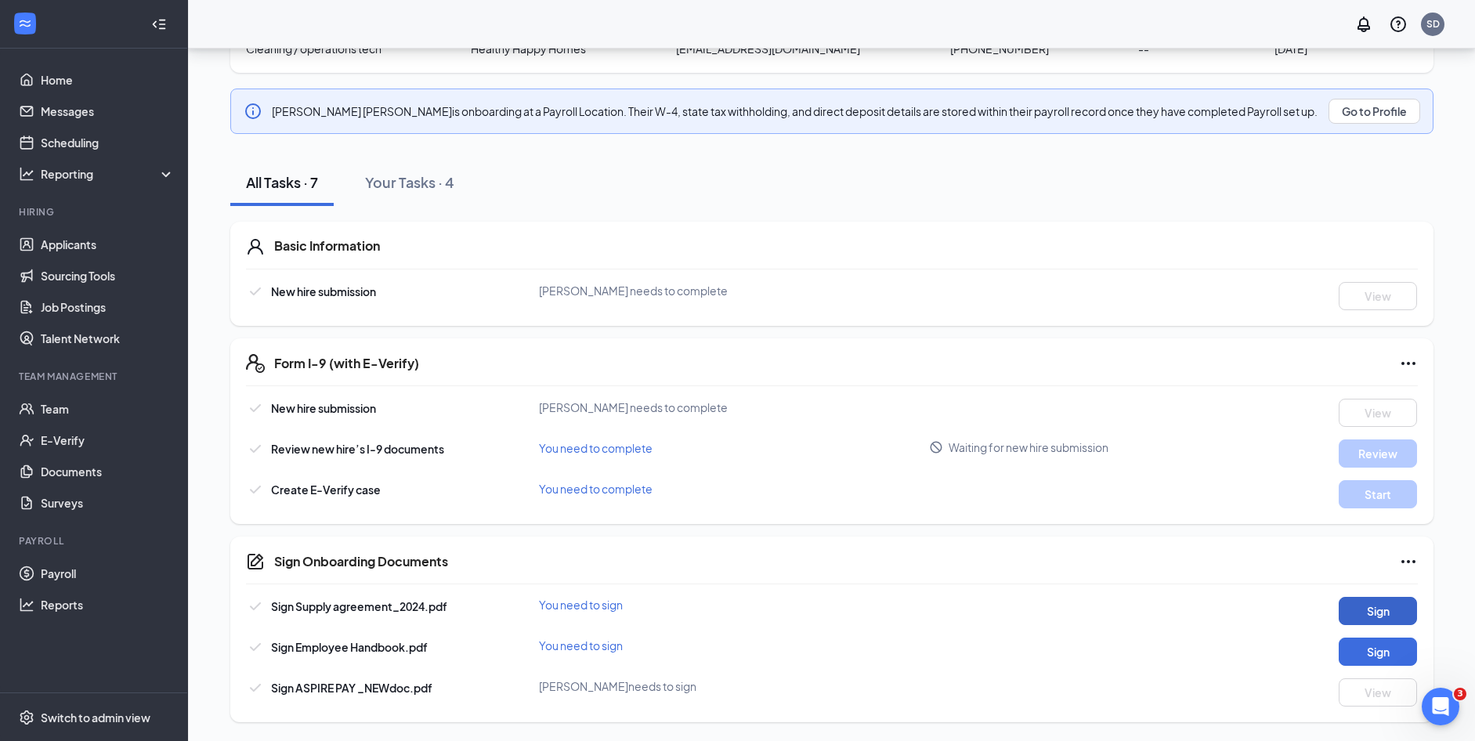
click at [1371, 617] on button "Sign" at bounding box center [1377, 611] width 78 height 28
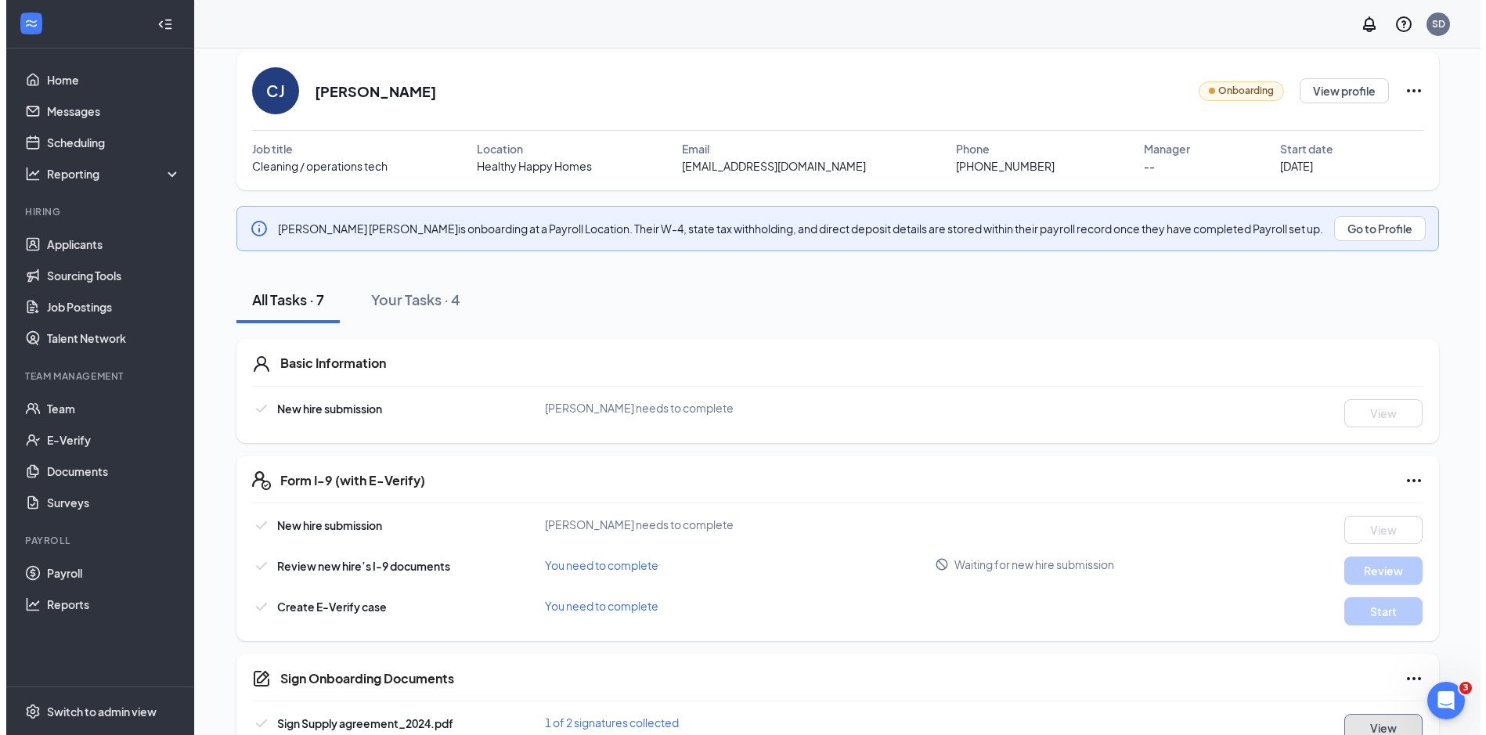
scroll to position [0, 0]
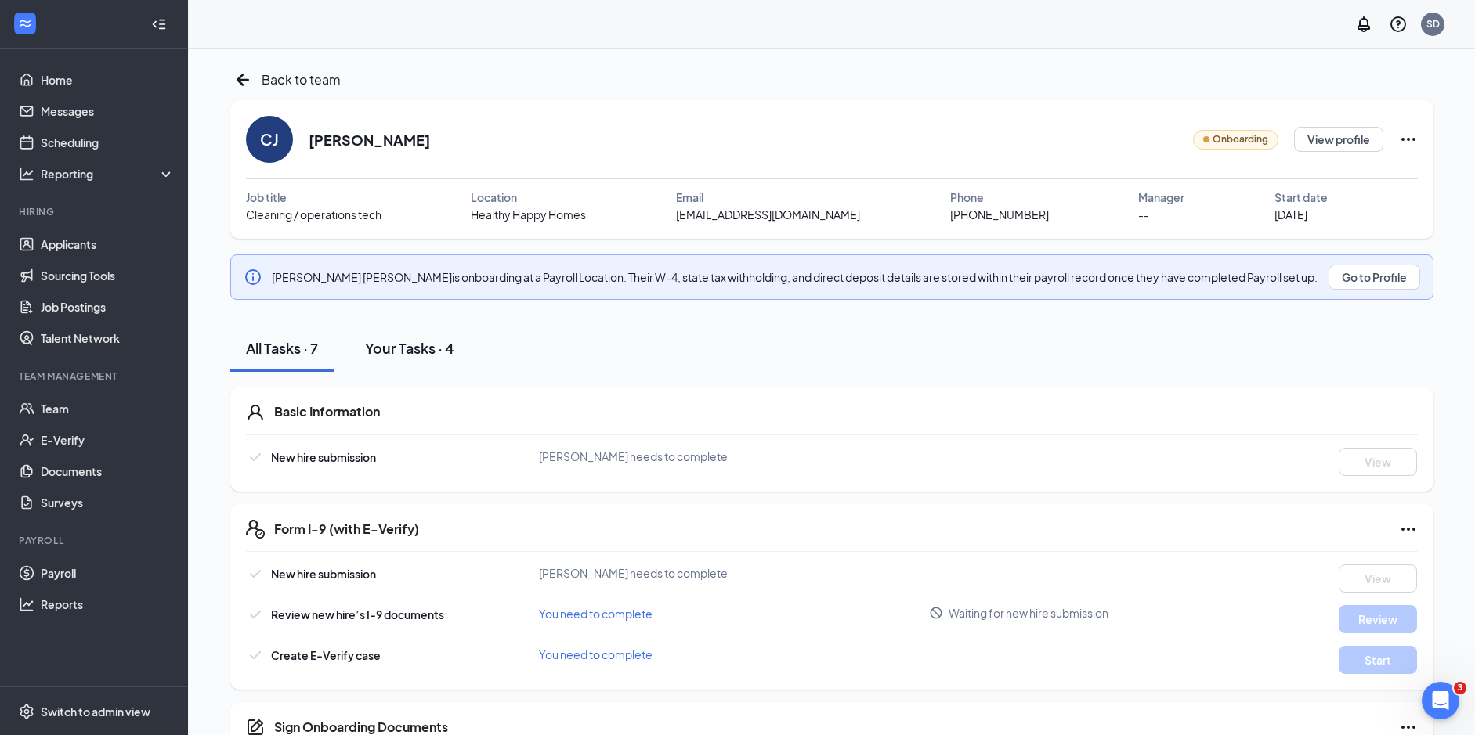
click at [384, 337] on button "Your Tasks · 4" at bounding box center [409, 348] width 121 height 47
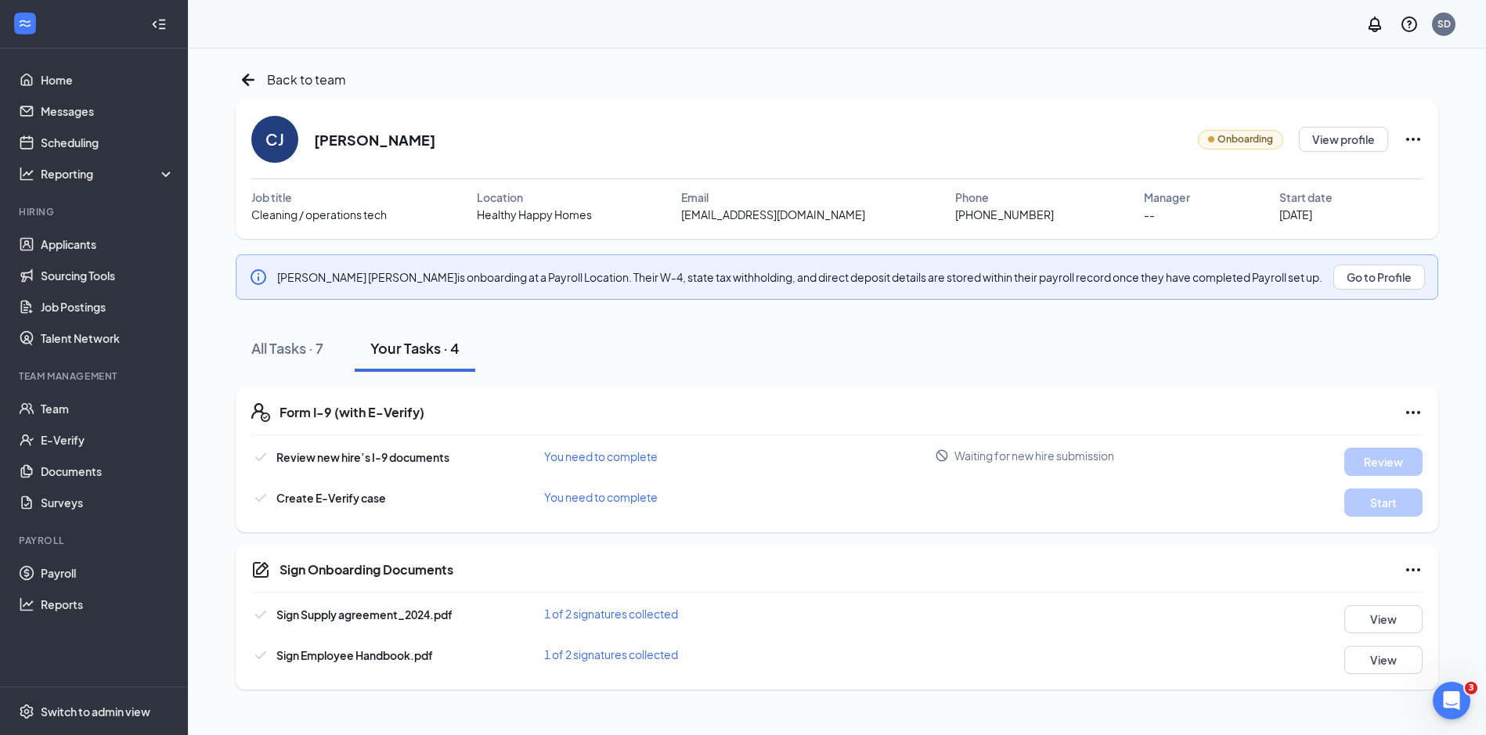
click at [650, 327] on div "All Tasks · 7 Your Tasks · 4" at bounding box center [837, 348] width 1203 height 47
click at [1345, 126] on div "Onboarding View profile" at bounding box center [1310, 139] width 225 height 47
click at [1345, 136] on button "View profile" at bounding box center [1343, 139] width 89 height 25
